Goal: Task Accomplishment & Management: Manage account settings

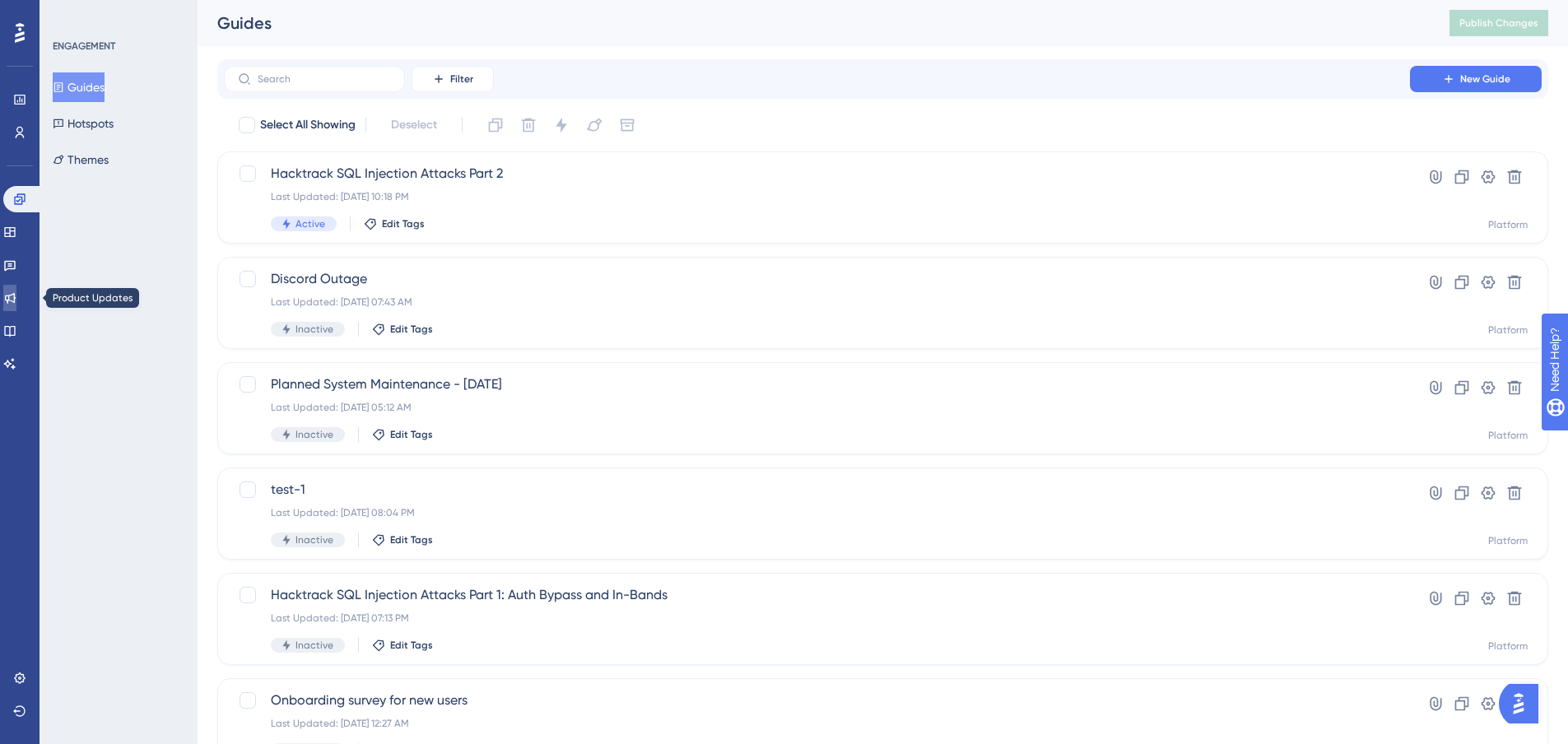
click at [16, 293] on icon at bounding box center [10, 298] width 14 height 14
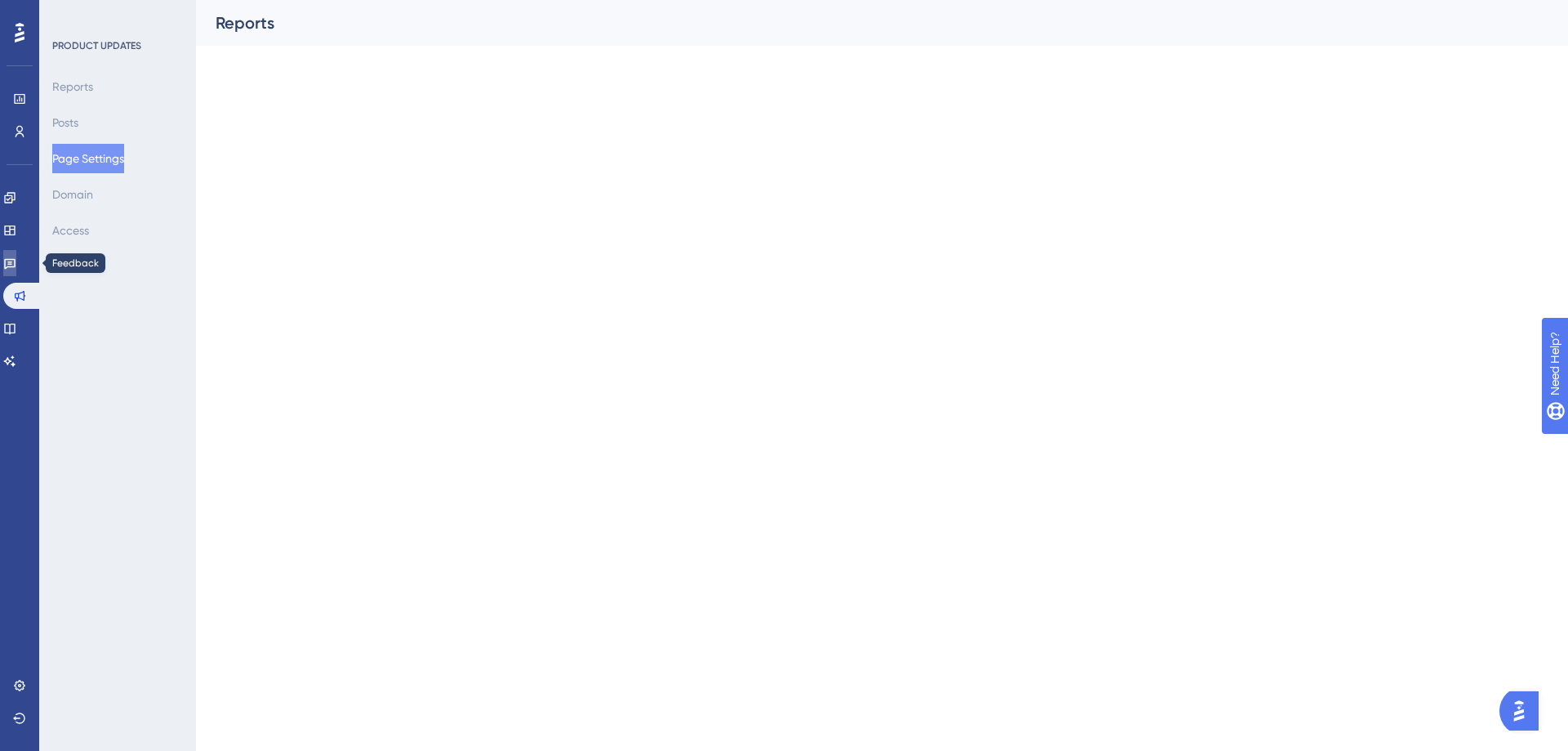
click at [11, 260] on link at bounding box center [10, 263] width 13 height 26
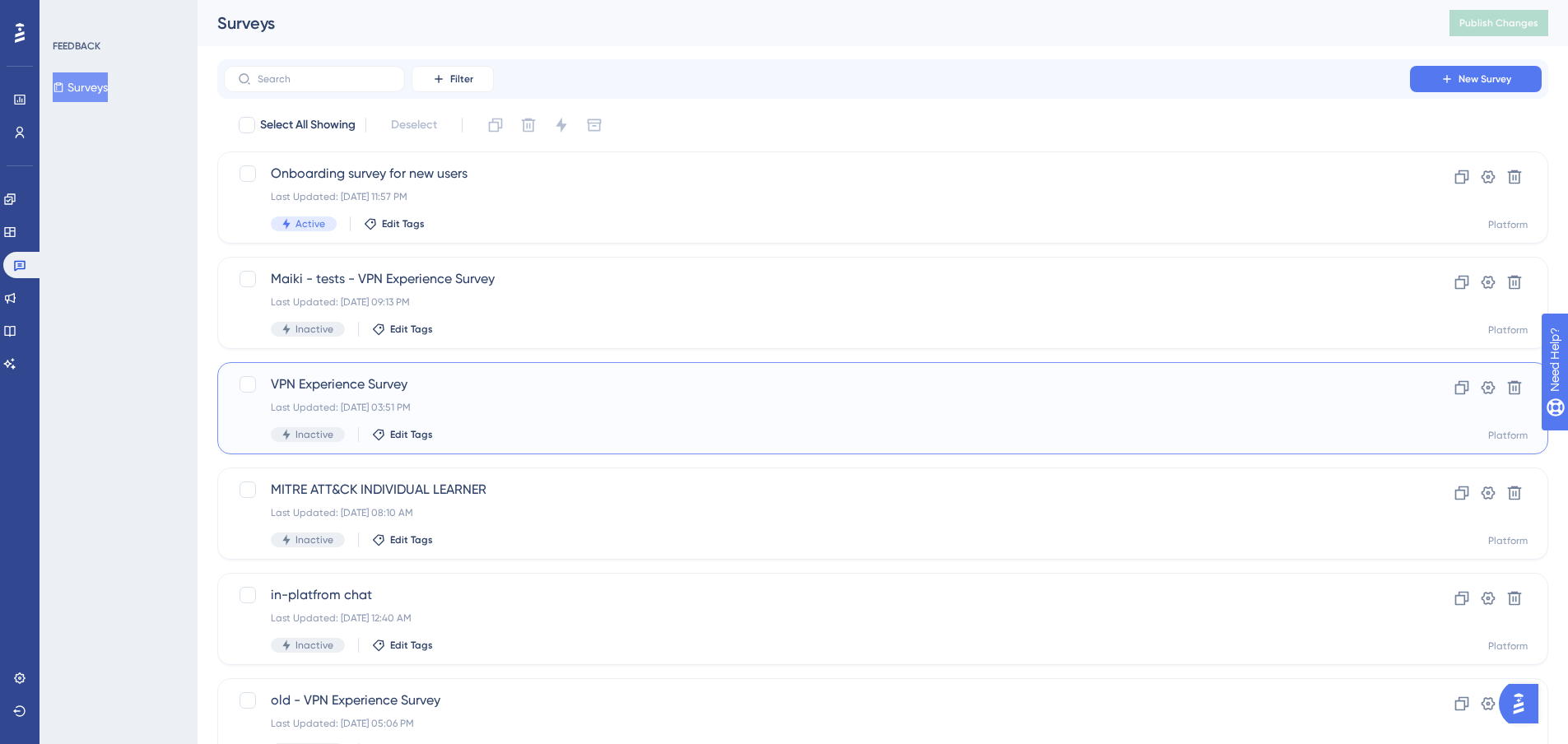
click at [597, 390] on span "VPN Experience Survey" at bounding box center [817, 383] width 1092 height 19
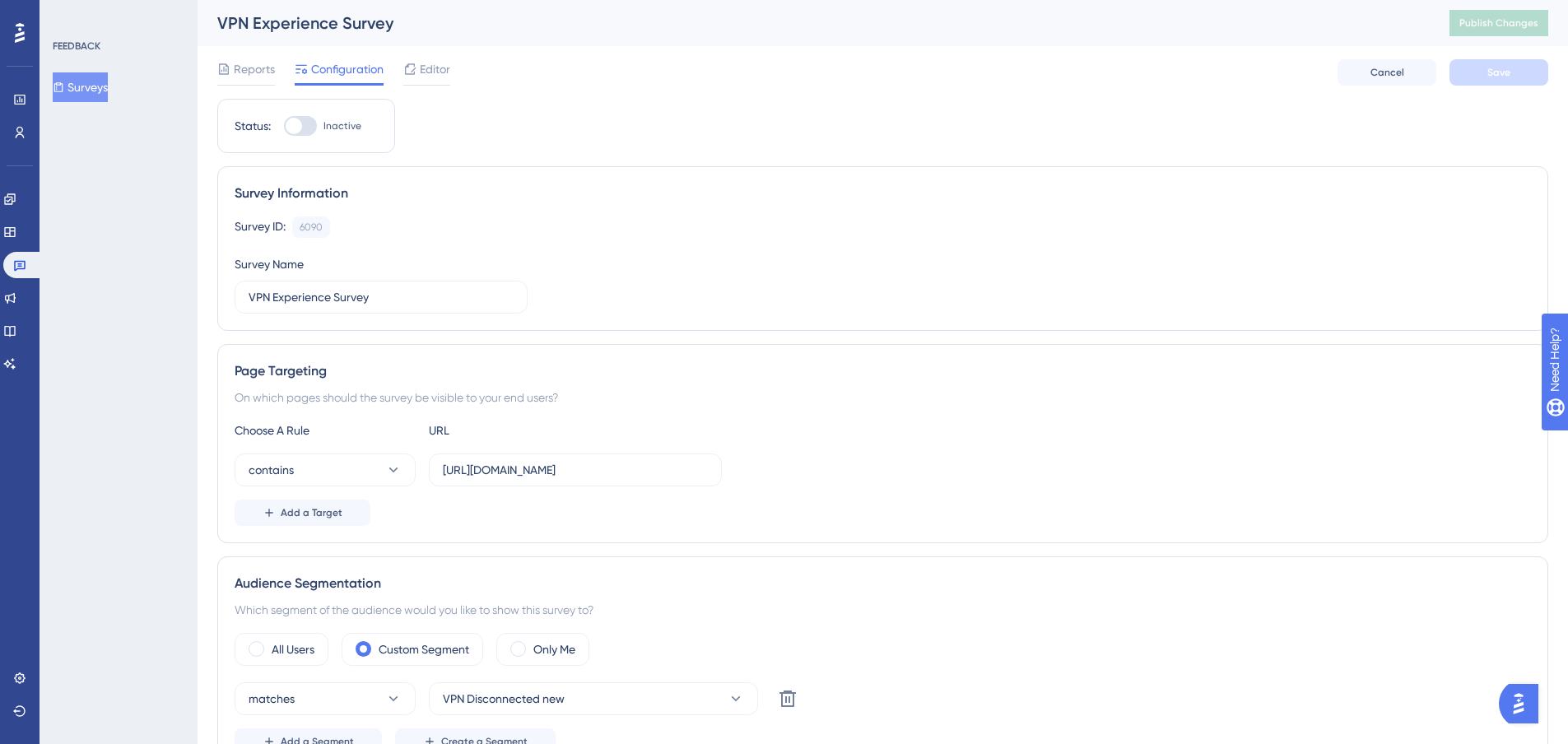
click at [300, 124] on div at bounding box center [293, 125] width 16 height 16
click at [284, 126] on input "Inactive" at bounding box center [283, 126] width 1 height 1
checkbox input "true"
click at [1489, 75] on span "Save" at bounding box center [1498, 73] width 23 height 14
drag, startPoint x: 1156, startPoint y: 178, endPoint x: 1162, endPoint y: 203, distance: 25.7
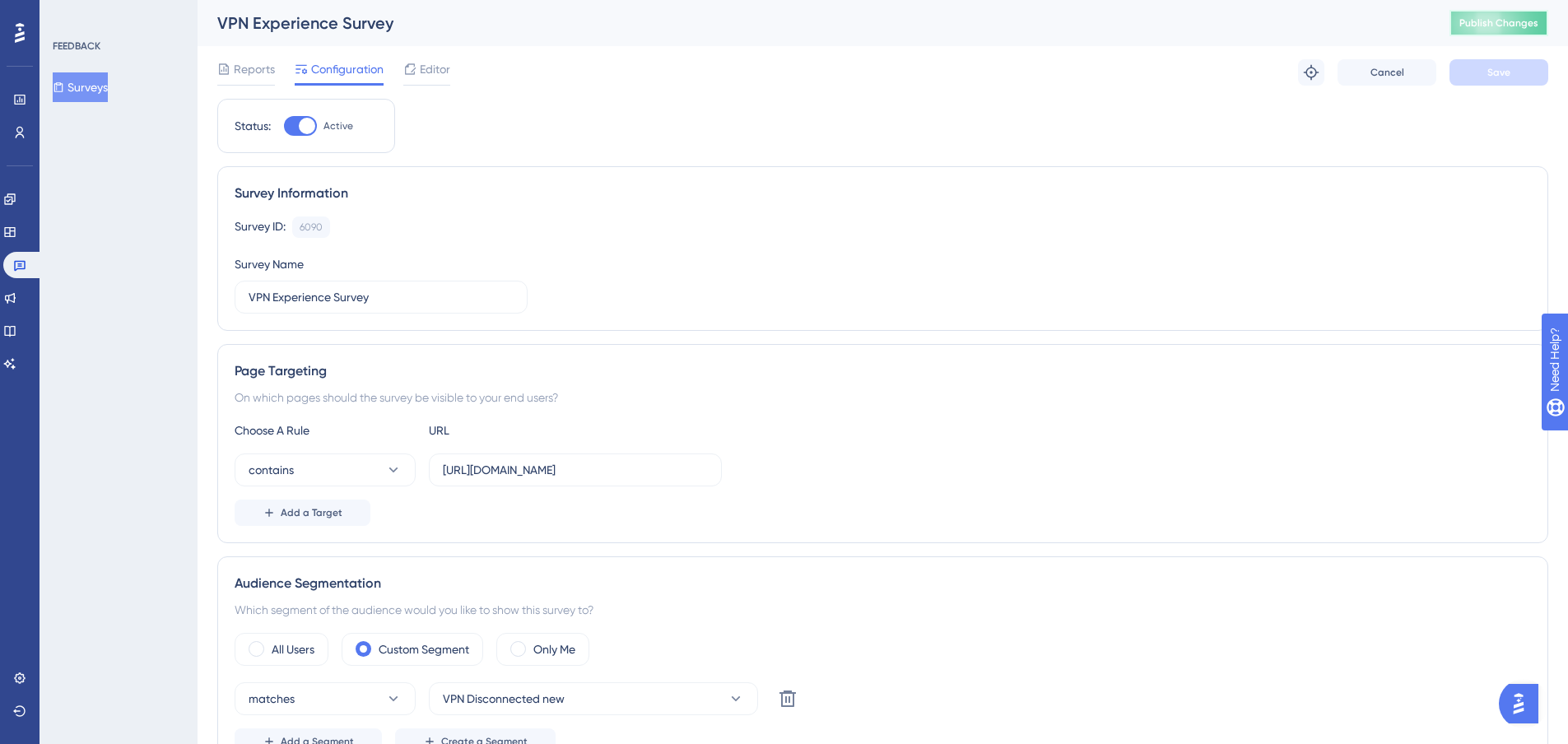
click at [1525, 29] on button "Publish Changes" at bounding box center [1499, 23] width 99 height 26
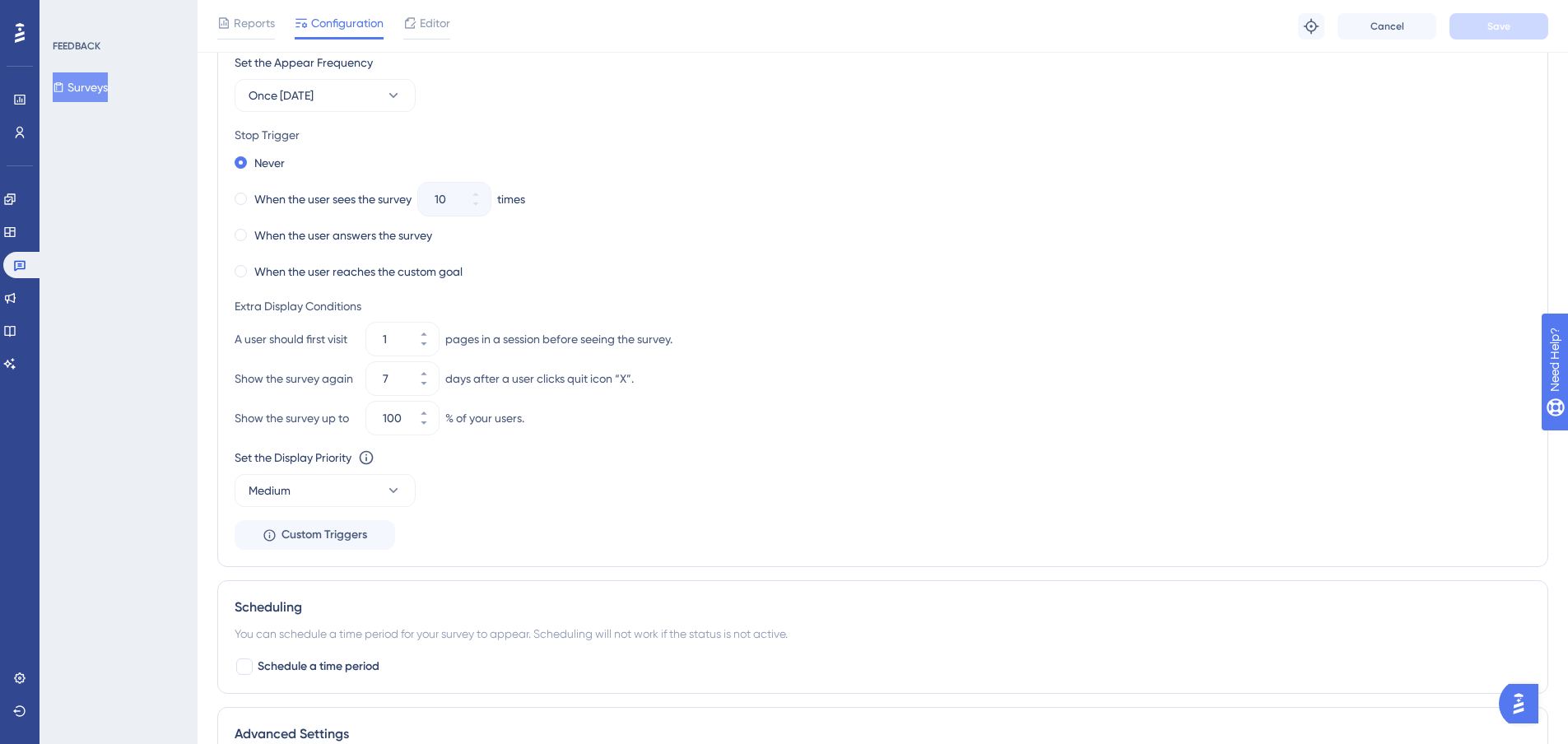
scroll to position [868, 0]
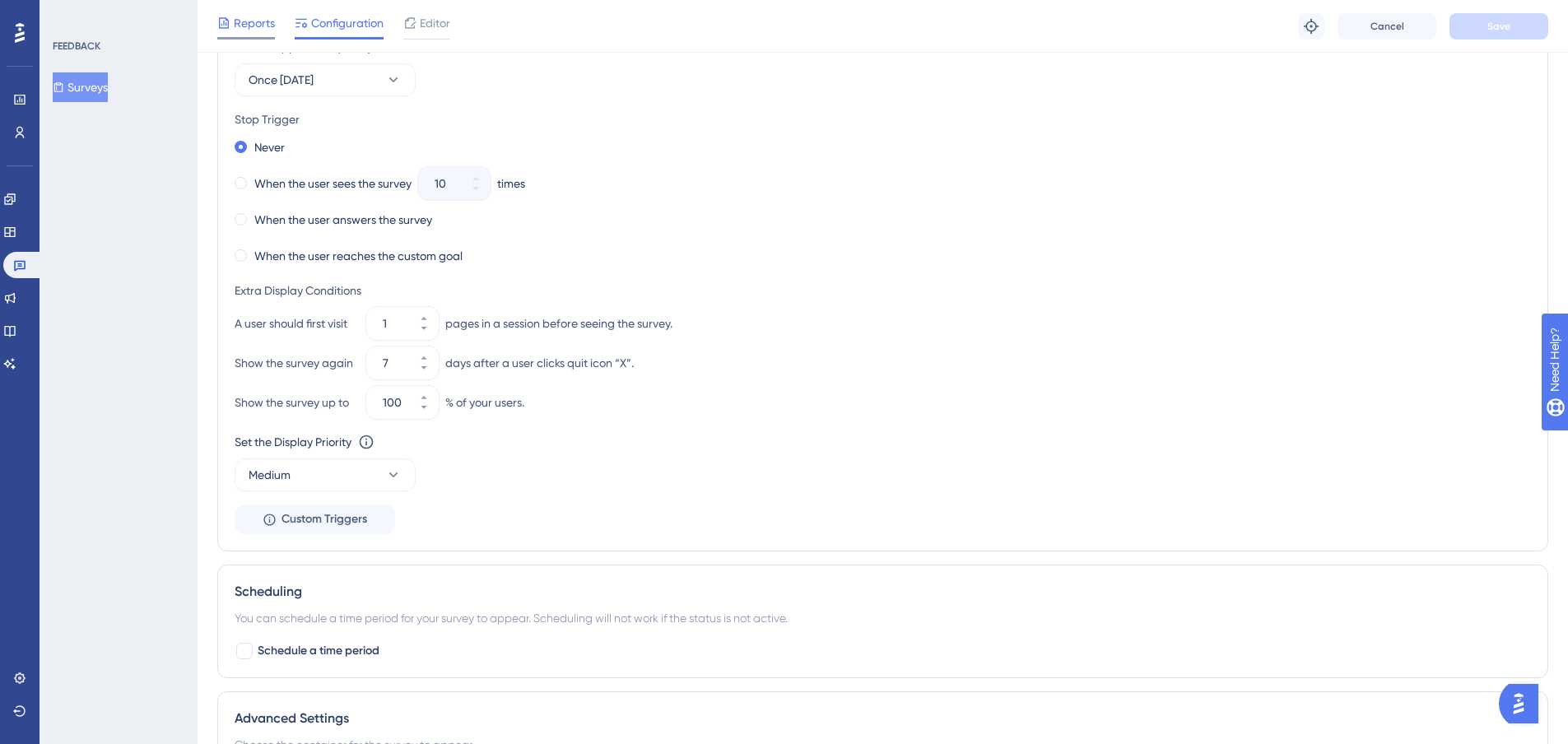
click at [240, 19] on span "Reports" at bounding box center [254, 23] width 41 height 19
